Goal: Task Accomplishment & Management: Complete application form

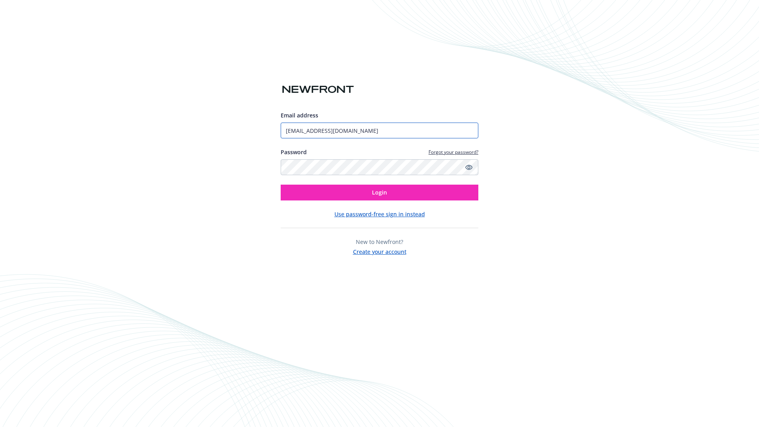
type input "[EMAIL_ADDRESS][DOMAIN_NAME]"
click at [379, 193] on span "Login" at bounding box center [379, 193] width 15 height 8
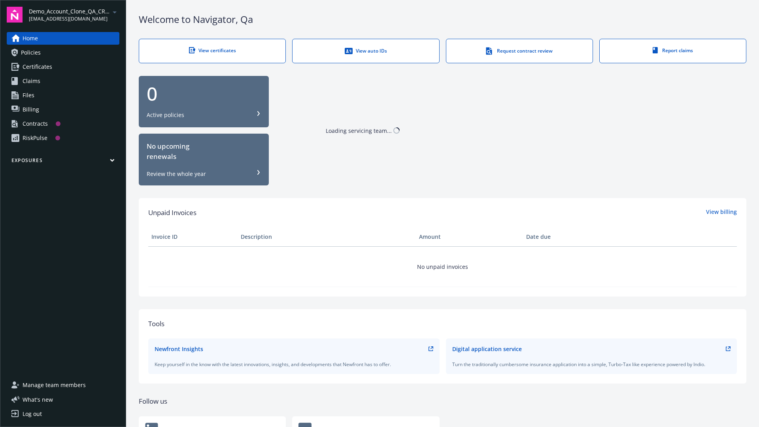
click at [74, 15] on span "Demo_Account_Clone_QA_CR_Tests_Prospect" at bounding box center [69, 11] width 81 height 8
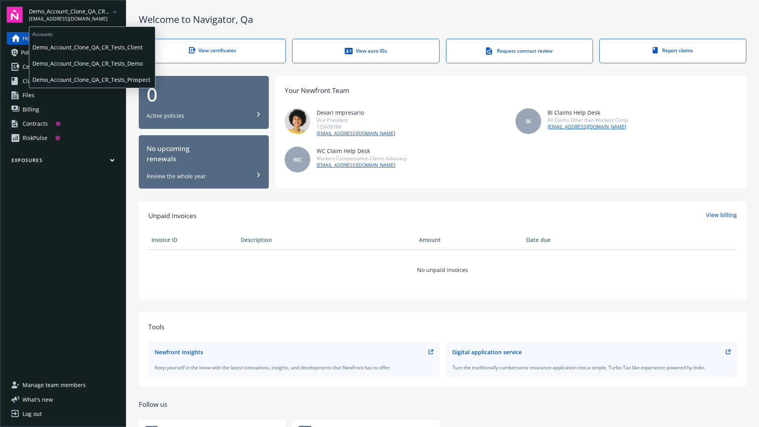
click at [91, 47] on span "Demo_Account_Clone_QA_CR_Tests_Client" at bounding box center [91, 47] width 119 height 16
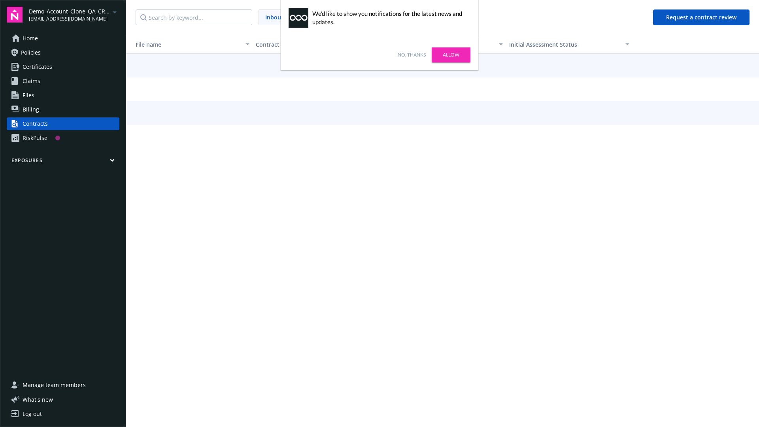
click at [412, 55] on link "No, thanks" at bounding box center [412, 54] width 28 height 7
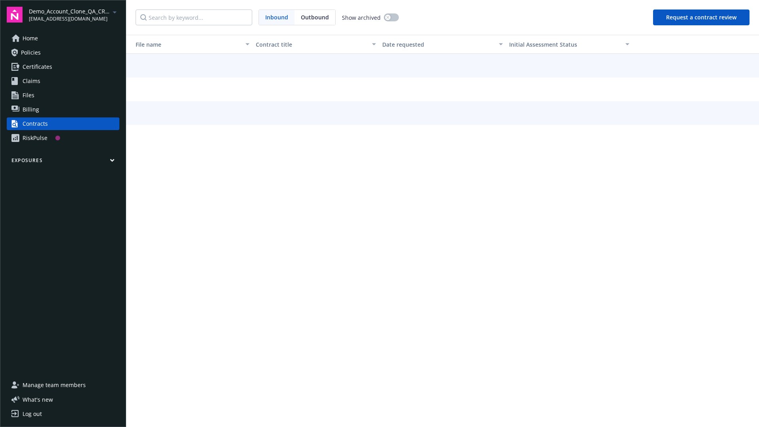
click at [702, 17] on button "Request a contract review" at bounding box center [701, 17] width 96 height 16
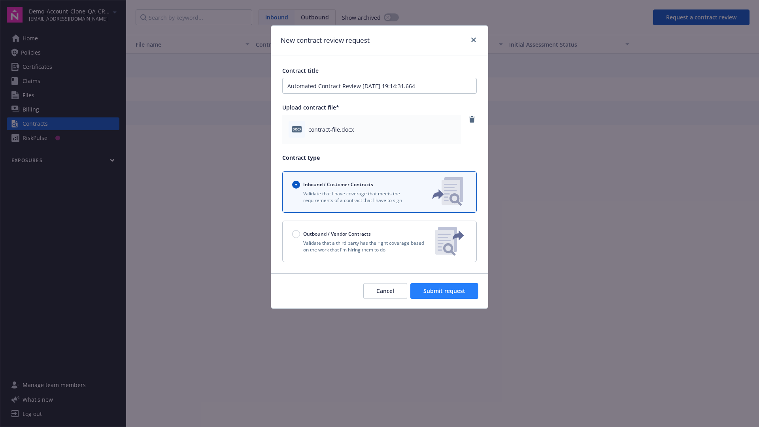
type input "Automated Contract Review [DATE] 19:14:31.664"
click at [445, 291] on span "Submit request" at bounding box center [444, 291] width 42 height 8
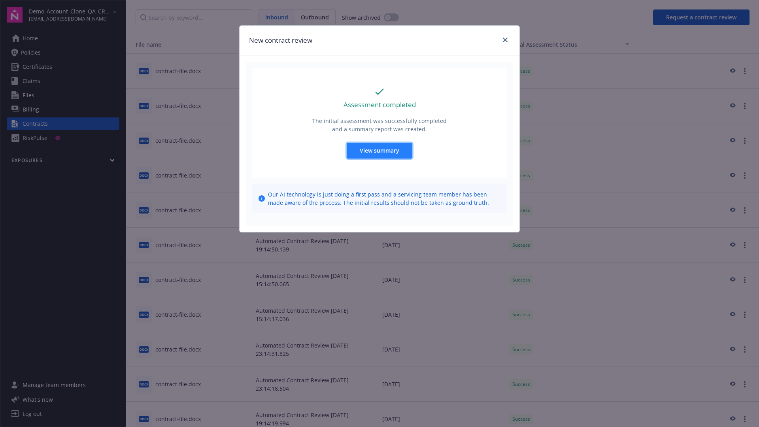
click at [379, 150] on span "View summary" at bounding box center [380, 151] width 40 height 8
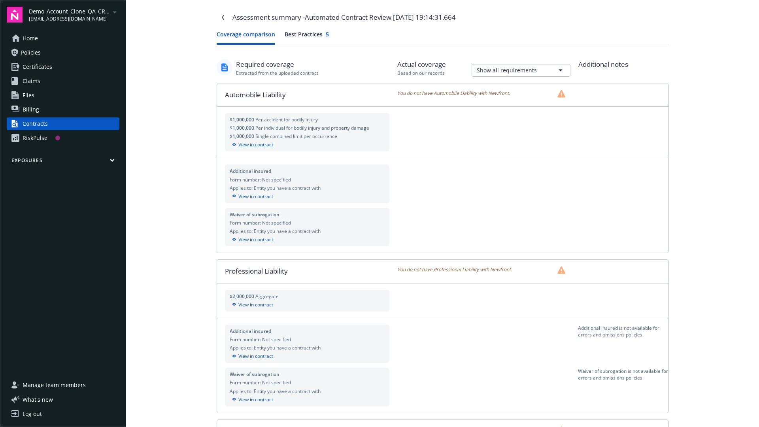
click at [307, 145] on div "View in contract" at bounding box center [307, 144] width 155 height 7
